Goal: Task Accomplishment & Management: Manage account settings

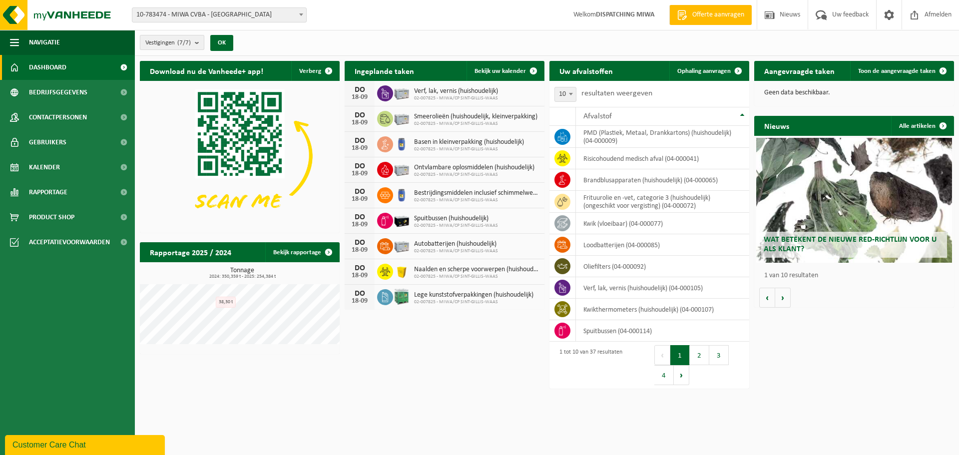
click at [198, 44] on b "submit" at bounding box center [199, 42] width 9 height 14
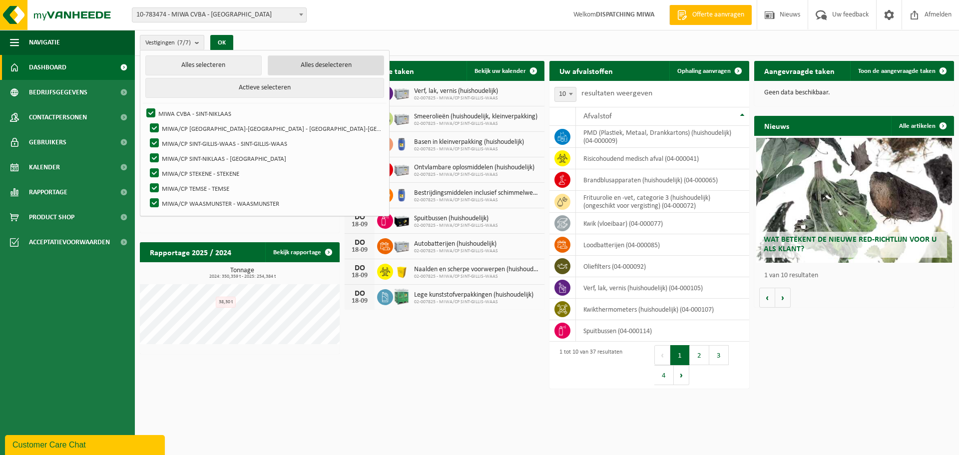
click at [277, 64] on button "Alles deselecteren" at bounding box center [326, 65] width 116 height 20
checkbox input "false"
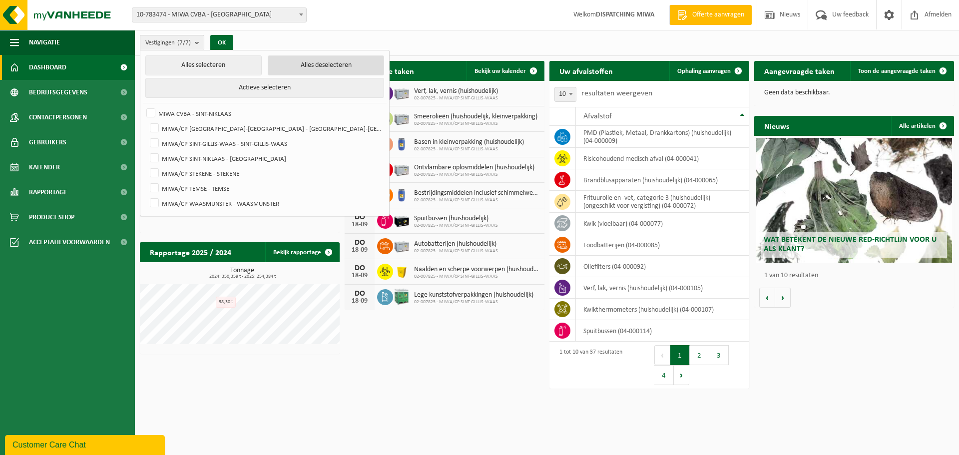
checkbox input "false"
click at [201, 46] on b "submit" at bounding box center [199, 42] width 9 height 14
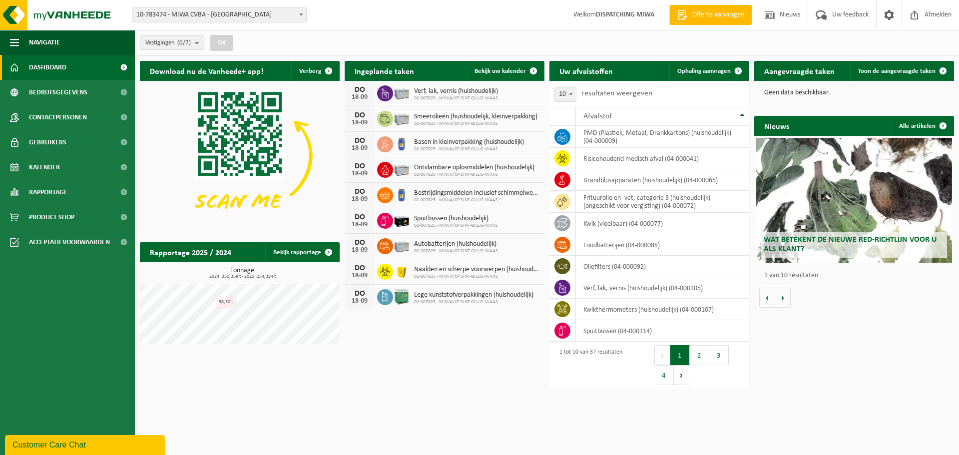
click at [201, 46] on b "submit" at bounding box center [199, 42] width 9 height 14
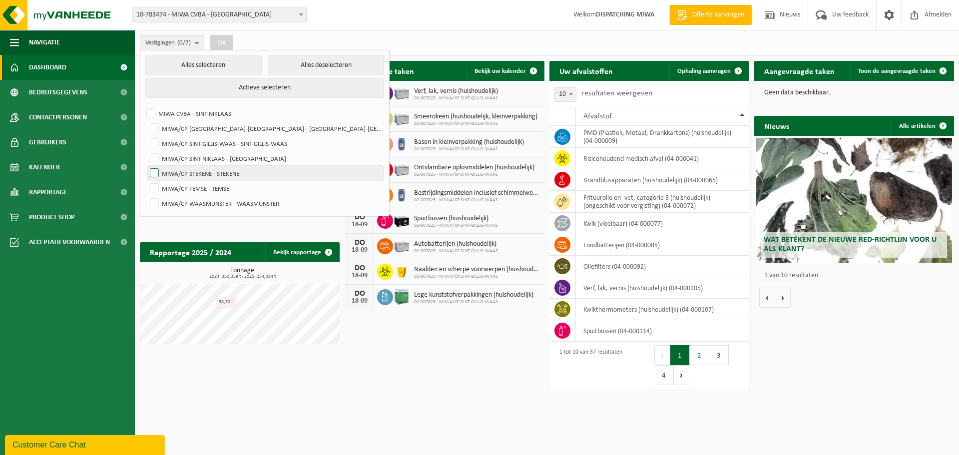
click at [156, 171] on label "MIWA/CP STEKENE - STEKENE" at bounding box center [265, 173] width 235 height 15
click at [146, 166] on input "MIWA/CP STEKENE - STEKENE" at bounding box center [146, 165] width 0 height 0
checkbox input "true"
click at [224, 40] on button "OK" at bounding box center [221, 43] width 23 height 16
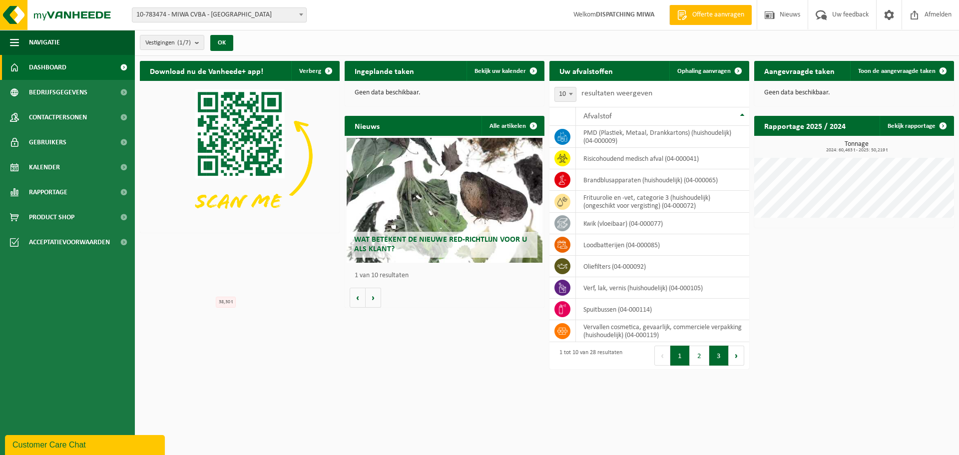
click at [720, 359] on button "3" at bounding box center [718, 356] width 19 height 20
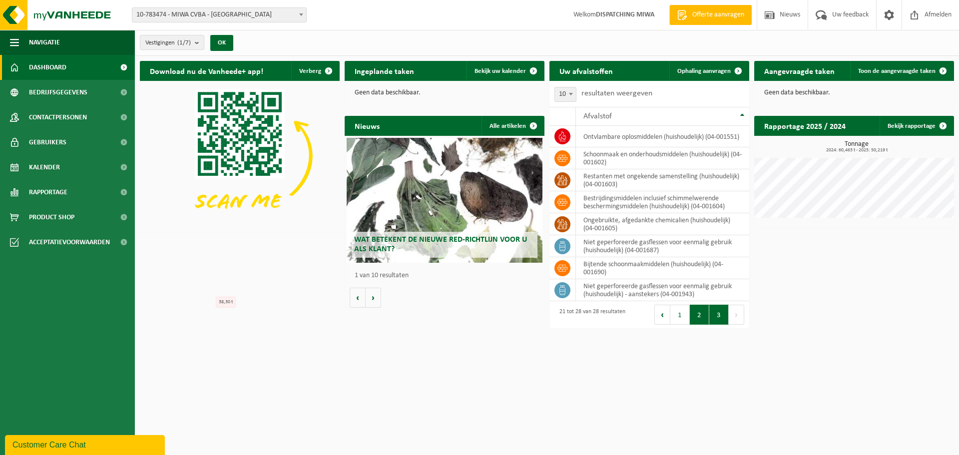
click at [699, 319] on button "2" at bounding box center [699, 315] width 19 height 20
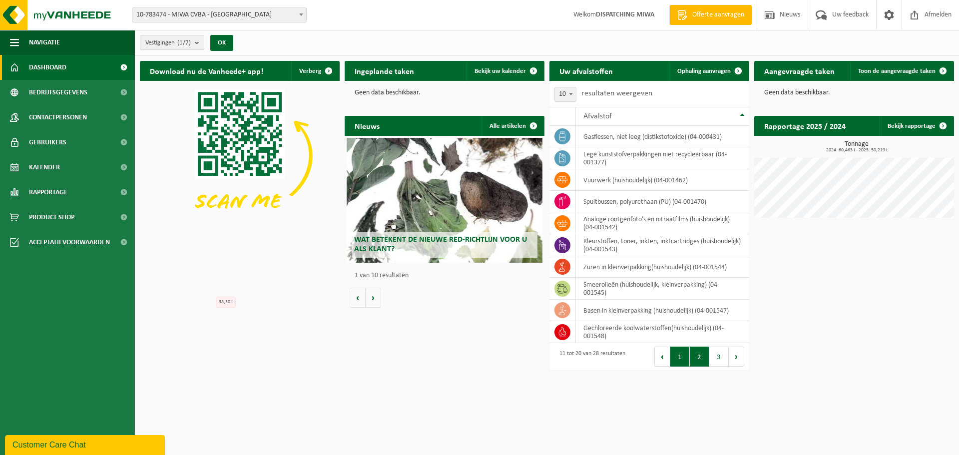
click at [676, 361] on button "1" at bounding box center [679, 357] width 19 height 20
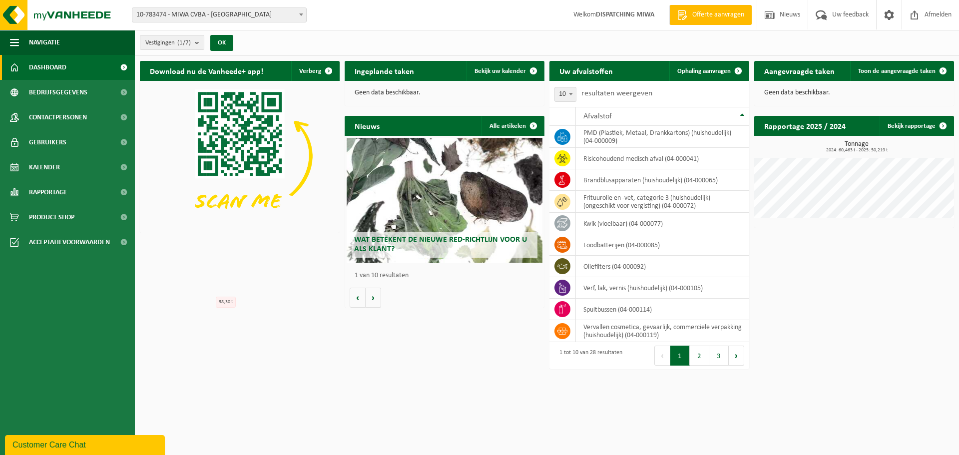
click at [225, 18] on span "10-783474 - MIWA CVBA - [GEOGRAPHIC_DATA]" at bounding box center [219, 15] width 174 height 14
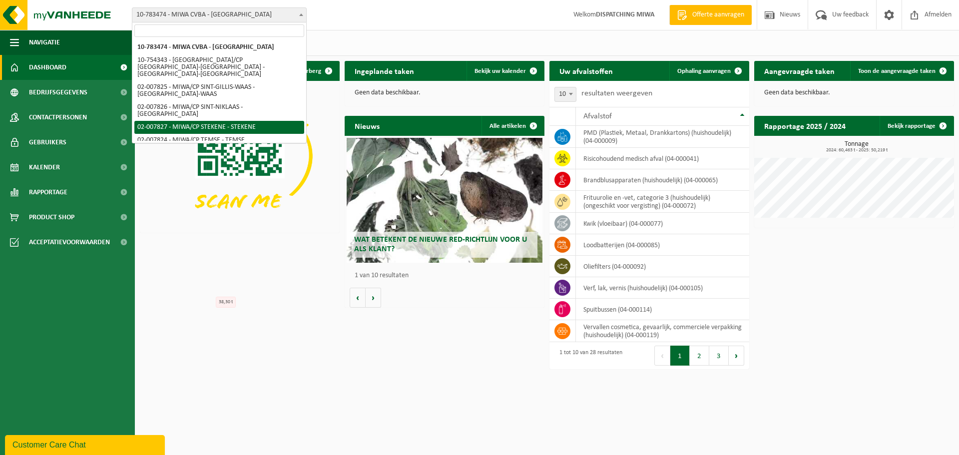
select select "27800"
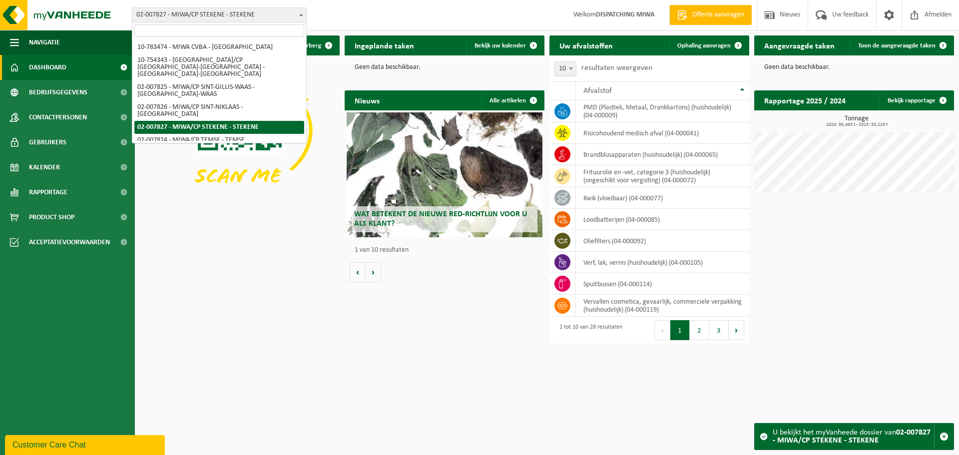
click at [239, 20] on span "02-007827 - MIWA/CP STEKENE - STEKENE" at bounding box center [219, 15] width 174 height 14
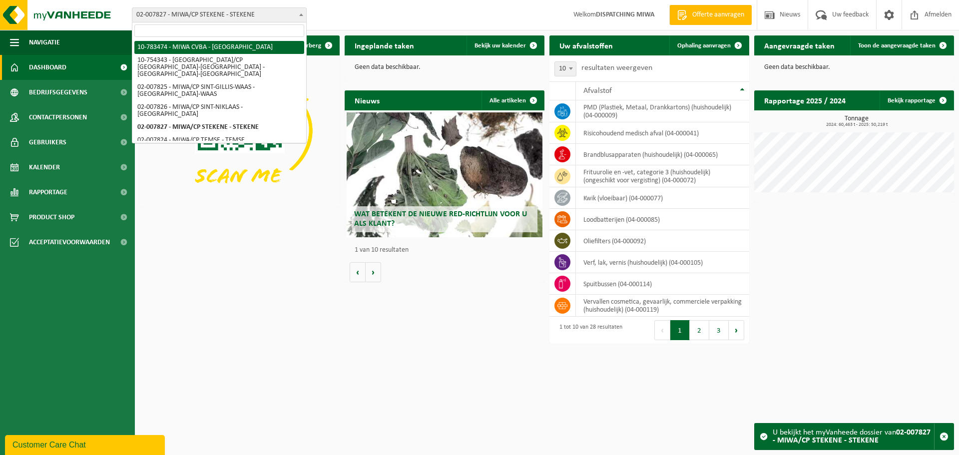
select select "27808"
